Goal: Browse casually

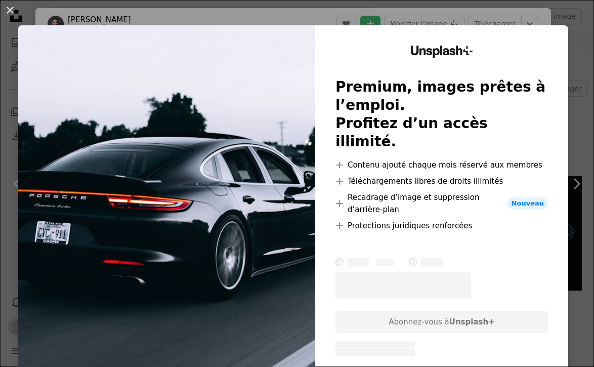
scroll to position [57, 0]
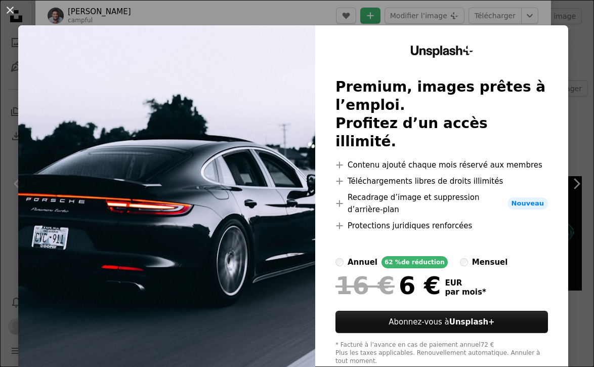
click at [306, 18] on div "An X shape Unsplash+ Premium, images prêtes à l’emploi. Profitez d’un accès ill…" at bounding box center [297, 183] width 594 height 367
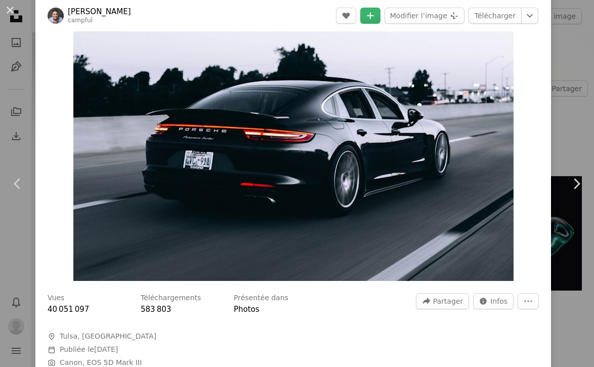
click at [231, 20] on header "[PERSON_NAME] campful A heart A plus sign Modifier l’image Plus sign for Unspla…" at bounding box center [292, 15] width 515 height 31
click at [208, 40] on img "Zoom sur cette image" at bounding box center [293, 133] width 440 height 293
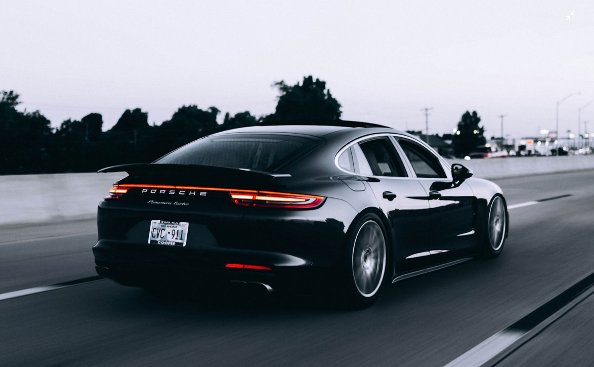
scroll to position [15, 0]
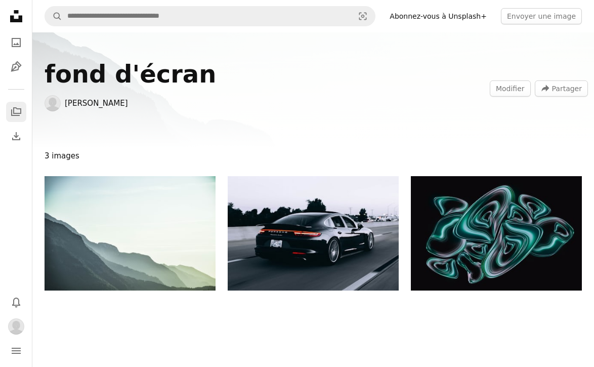
click at [23, 113] on link "A stack of folders" at bounding box center [16, 112] width 20 height 20
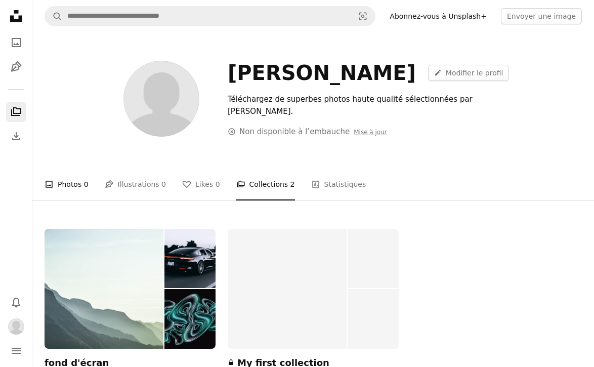
click at [73, 185] on link "A photo Photos 0" at bounding box center [67, 184] width 44 height 32
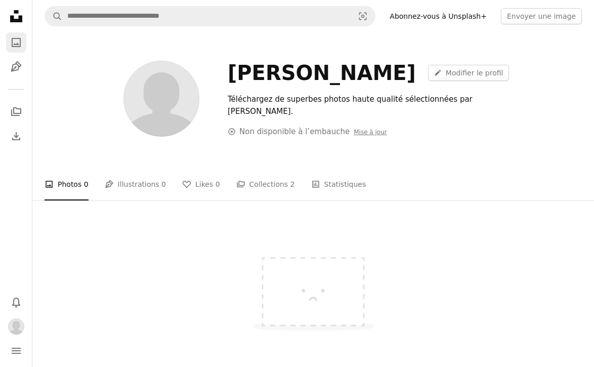
click at [16, 49] on link "A photo" at bounding box center [16, 42] width 20 height 20
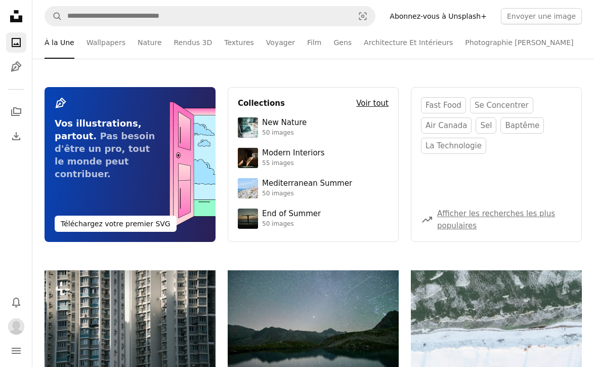
click at [373, 103] on h4 "Voir tout" at bounding box center [372, 103] width 32 height 12
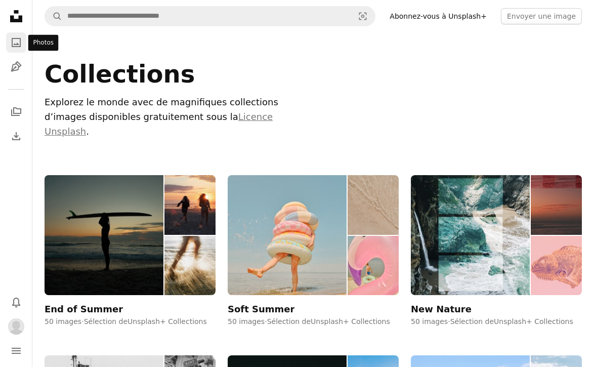
click at [17, 38] on icon "A photo" at bounding box center [16, 42] width 12 height 12
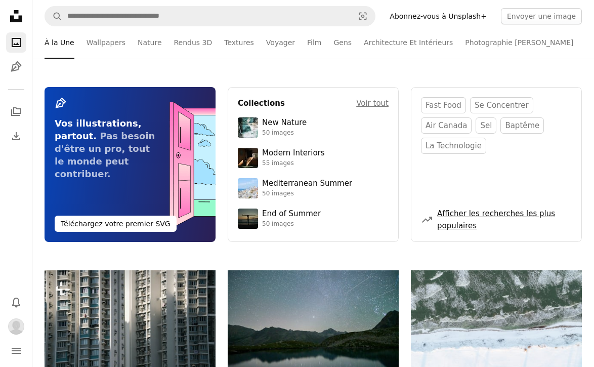
click at [456, 213] on link "Afficher les recherches les plus populaires" at bounding box center [496, 219] width 118 height 21
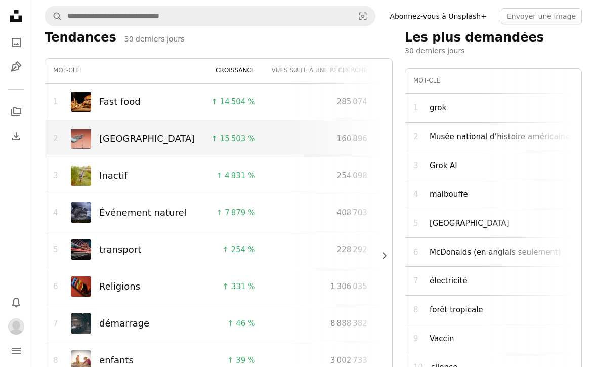
scroll to position [247, 0]
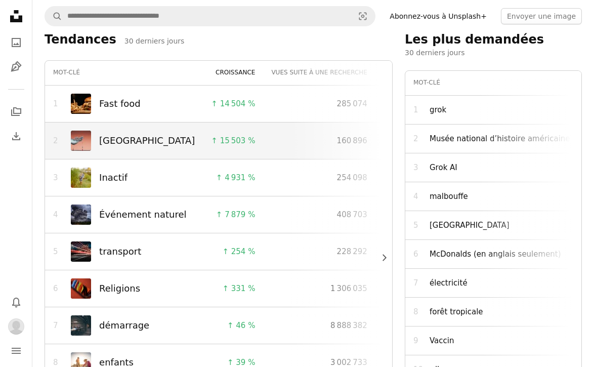
click at [78, 142] on img at bounding box center [81, 140] width 20 height 20
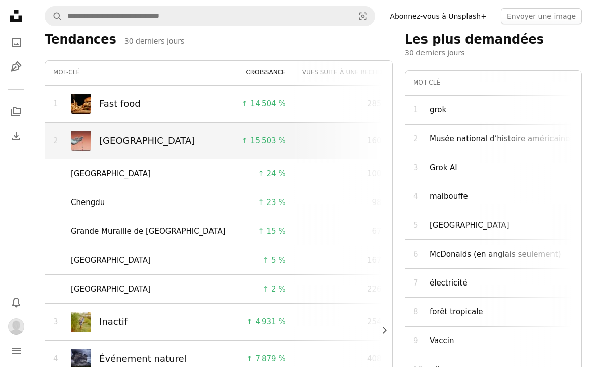
click at [81, 139] on img at bounding box center [81, 140] width 20 height 20
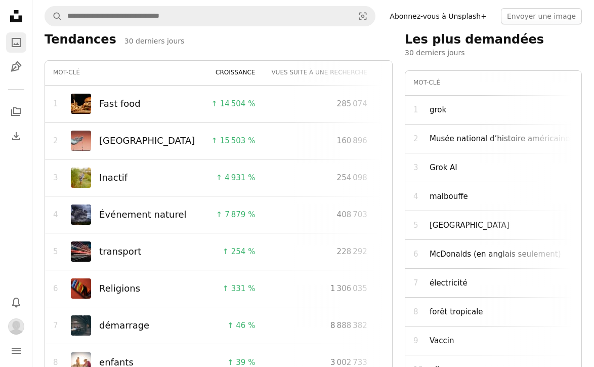
click at [16, 41] on icon "A photo" at bounding box center [16, 42] width 12 height 12
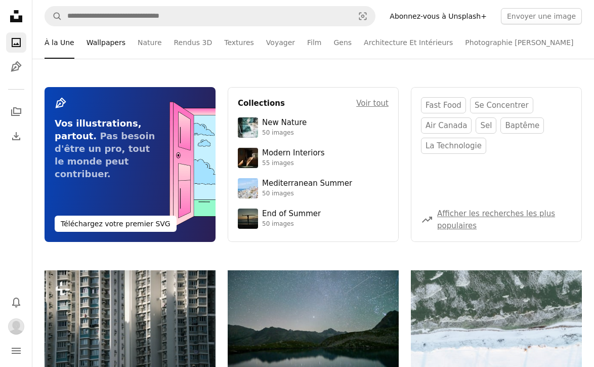
click at [100, 40] on link "Wallpapers" at bounding box center [105, 42] width 39 height 32
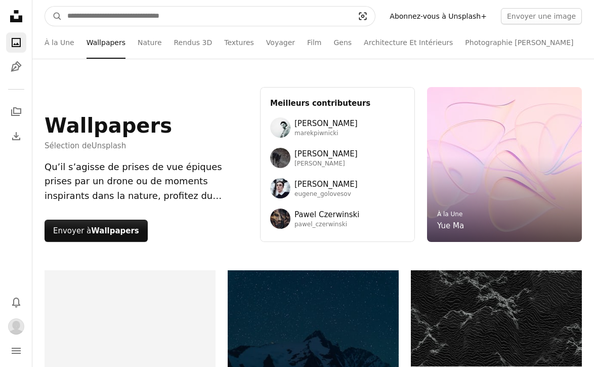
click at [373, 15] on icon "Visual search" at bounding box center [362, 16] width 24 height 10
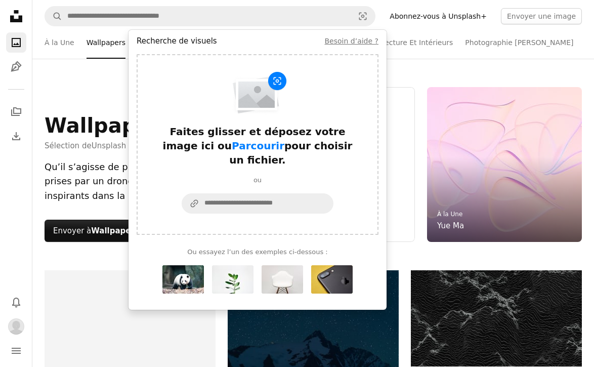
click at [410, 60] on div "Wallpapers Sélection de Unsplash Qu’il s’agisse de prises de vue épiques prises…" at bounding box center [312, 164] width 561 height 211
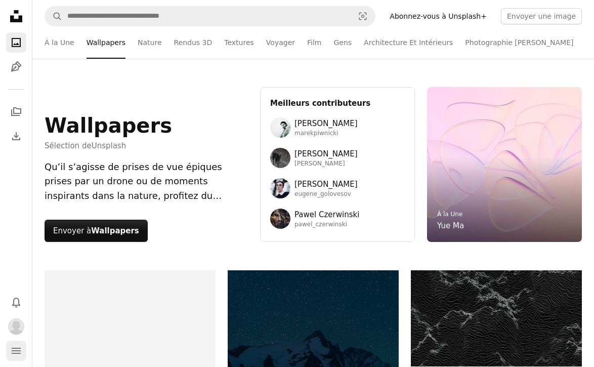
click at [14, 355] on icon "navigation menu" at bounding box center [16, 350] width 12 height 12
